Goal: Find specific page/section: Find specific page/section

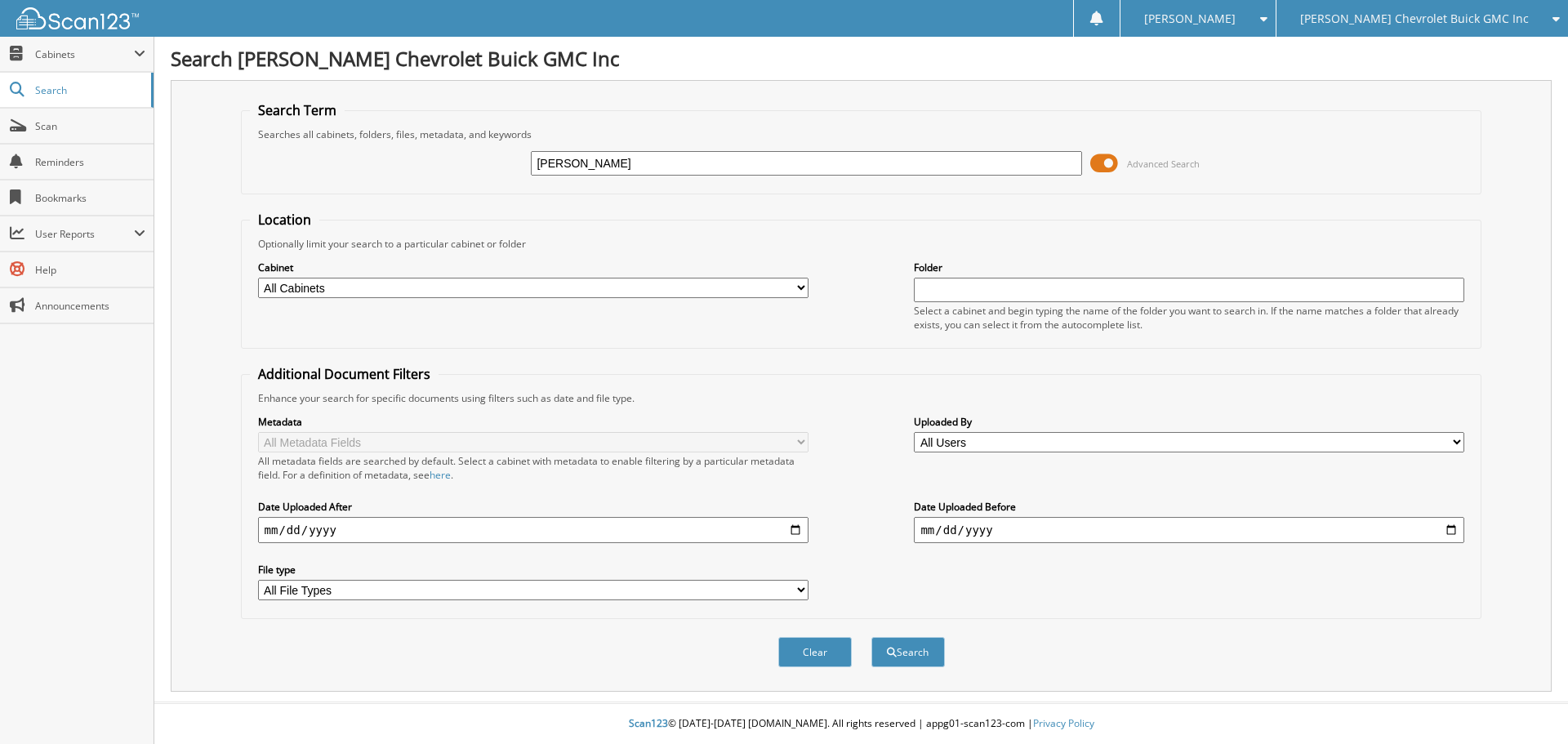
type input "jonathan hardin"
click at [929, 648] on button "Search" at bounding box center [908, 652] width 73 height 30
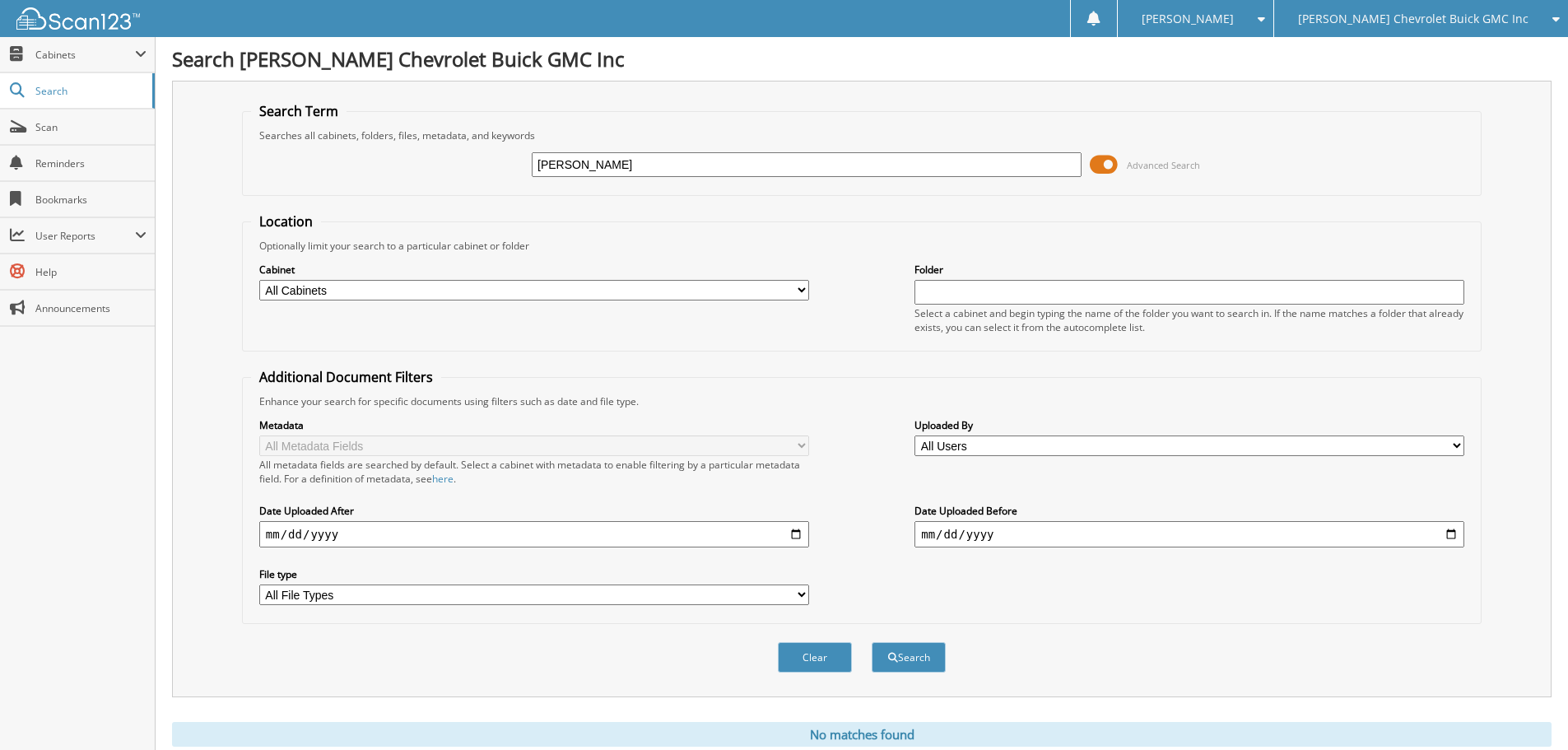
click at [1095, 163] on span at bounding box center [1104, 164] width 28 height 25
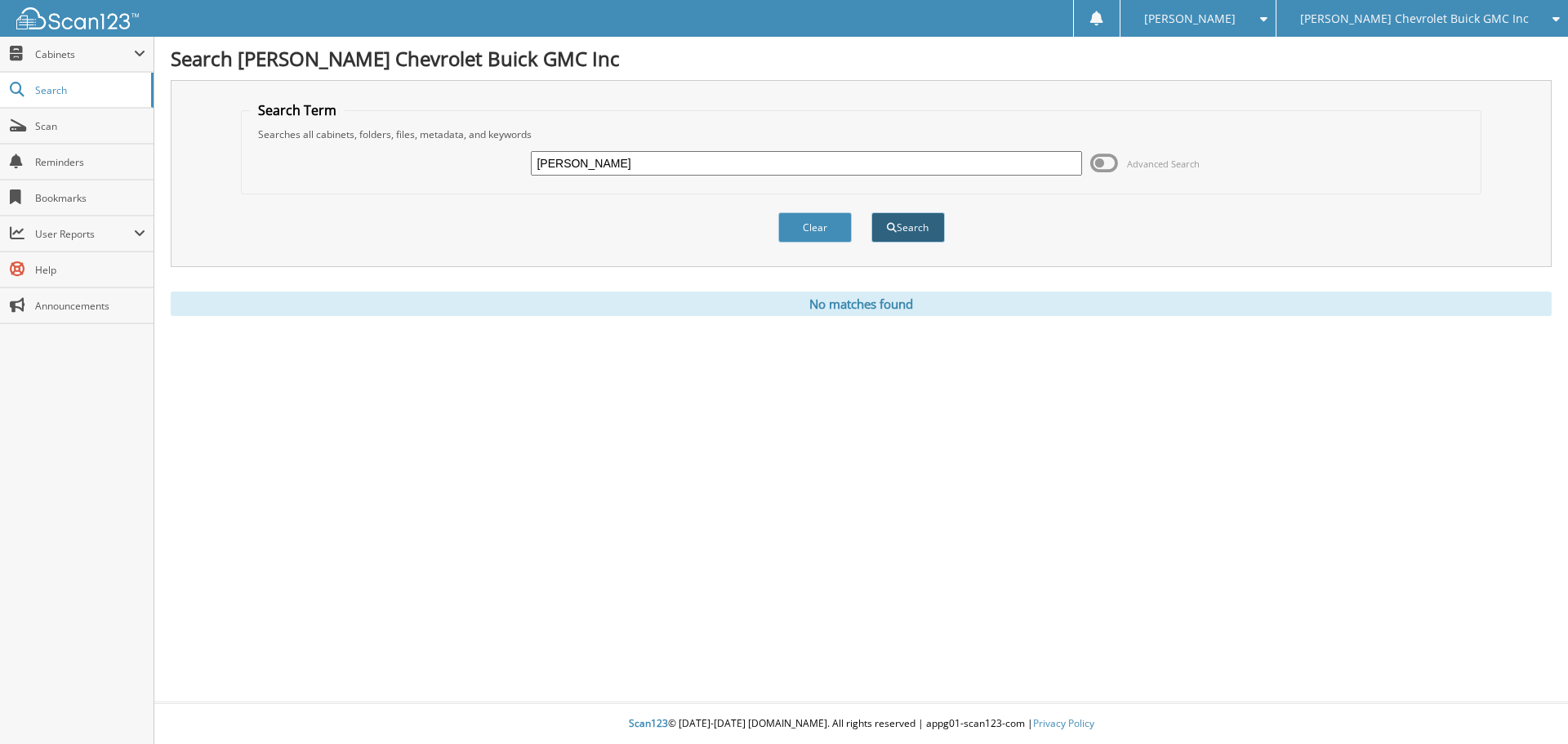
click at [874, 227] on button "Search" at bounding box center [908, 227] width 73 height 30
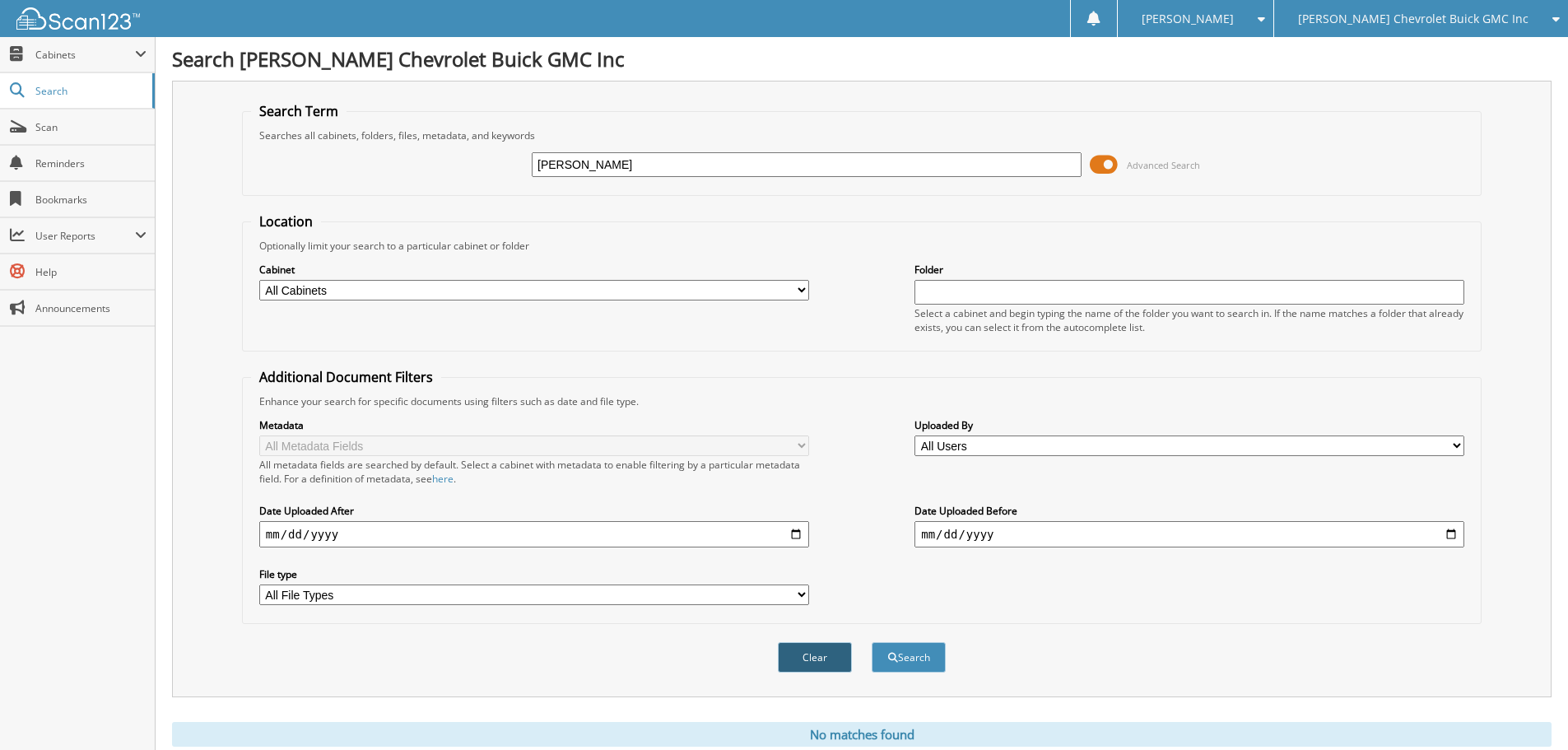
click at [806, 651] on button "Clear" at bounding box center [814, 657] width 74 height 31
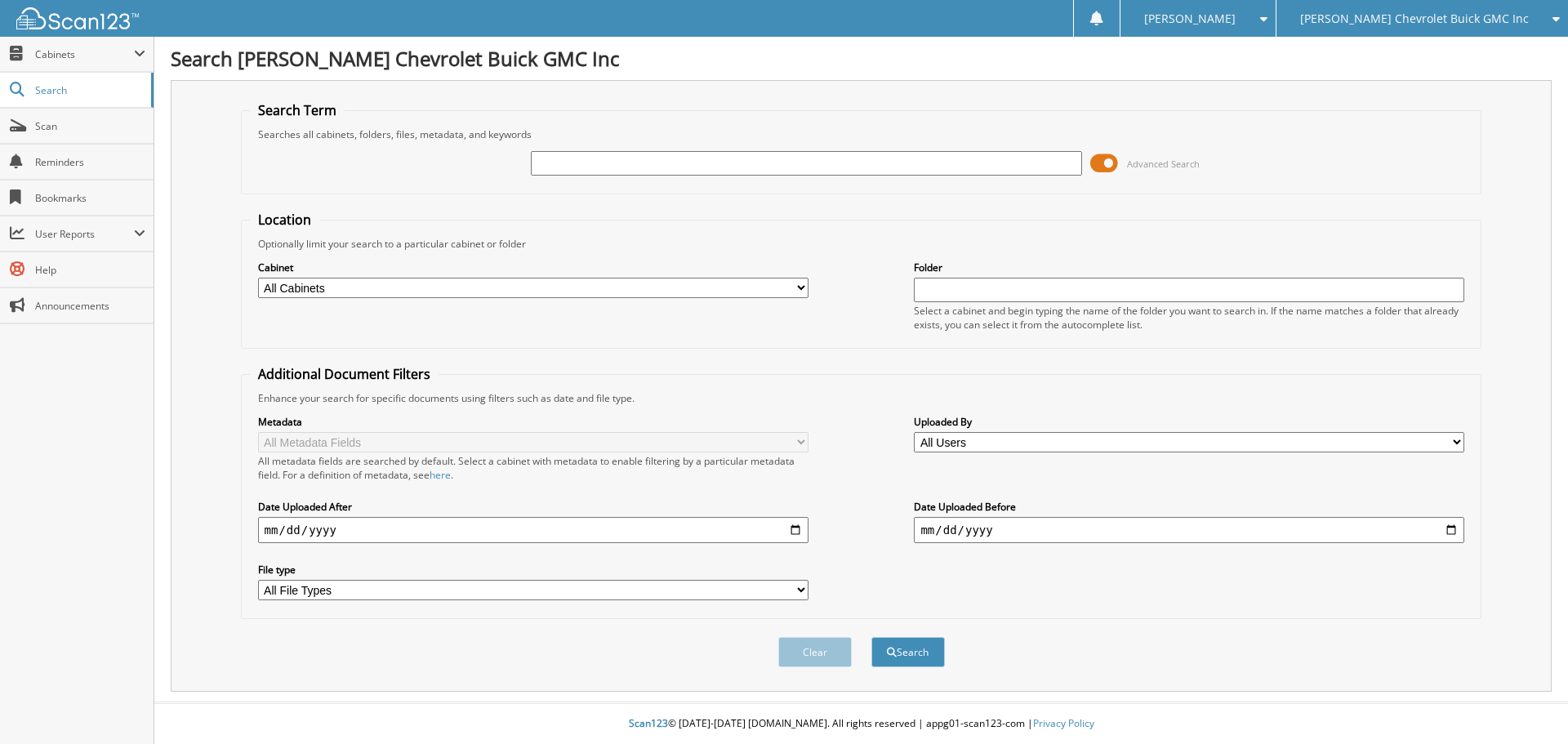
click at [1550, 11] on div "[PERSON_NAME] Chevrolet Buick GMC Inc" at bounding box center [1421, 19] width 275 height 37
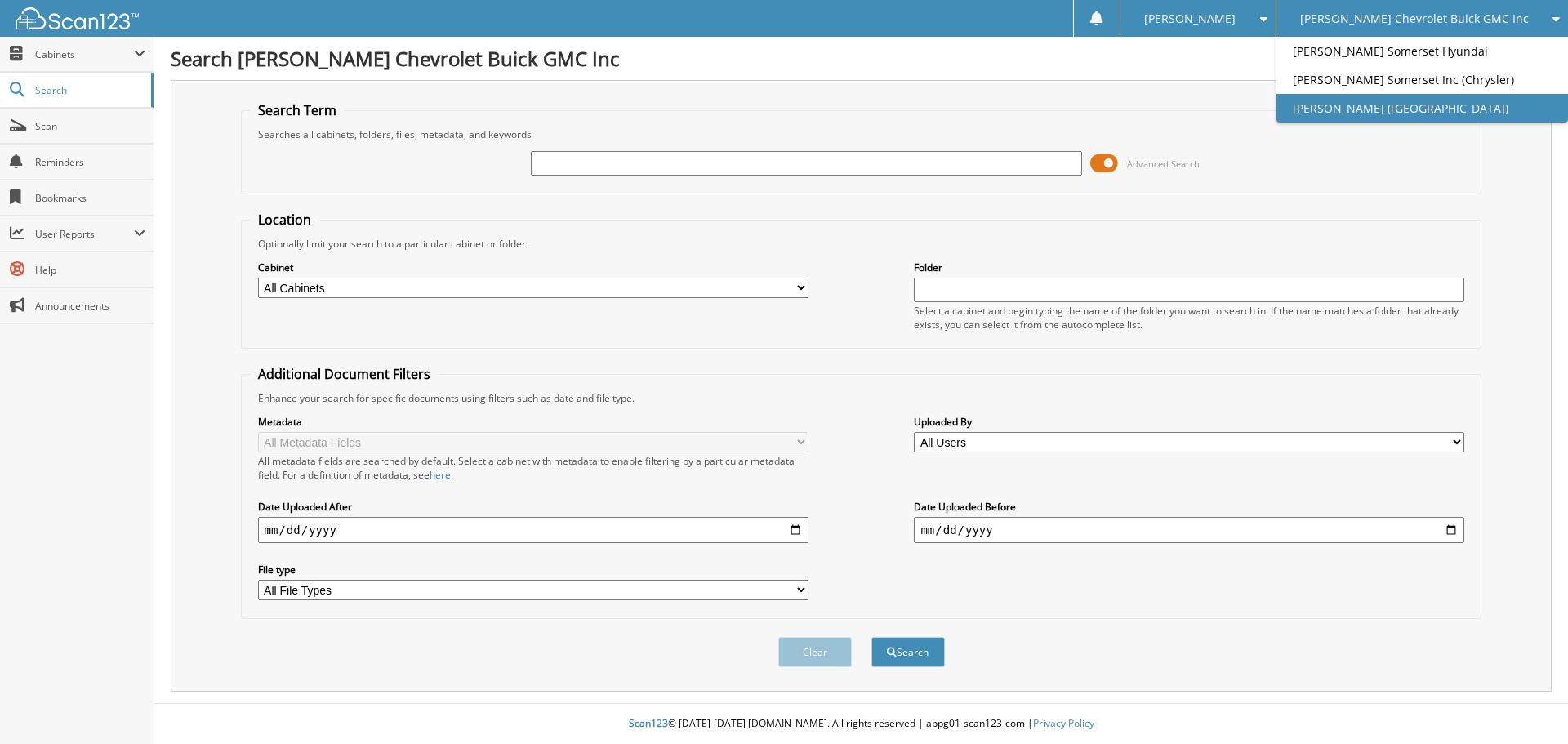
click at [1435, 105] on link "[PERSON_NAME] ([GEOGRAPHIC_DATA])" at bounding box center [1421, 109] width 291 height 29
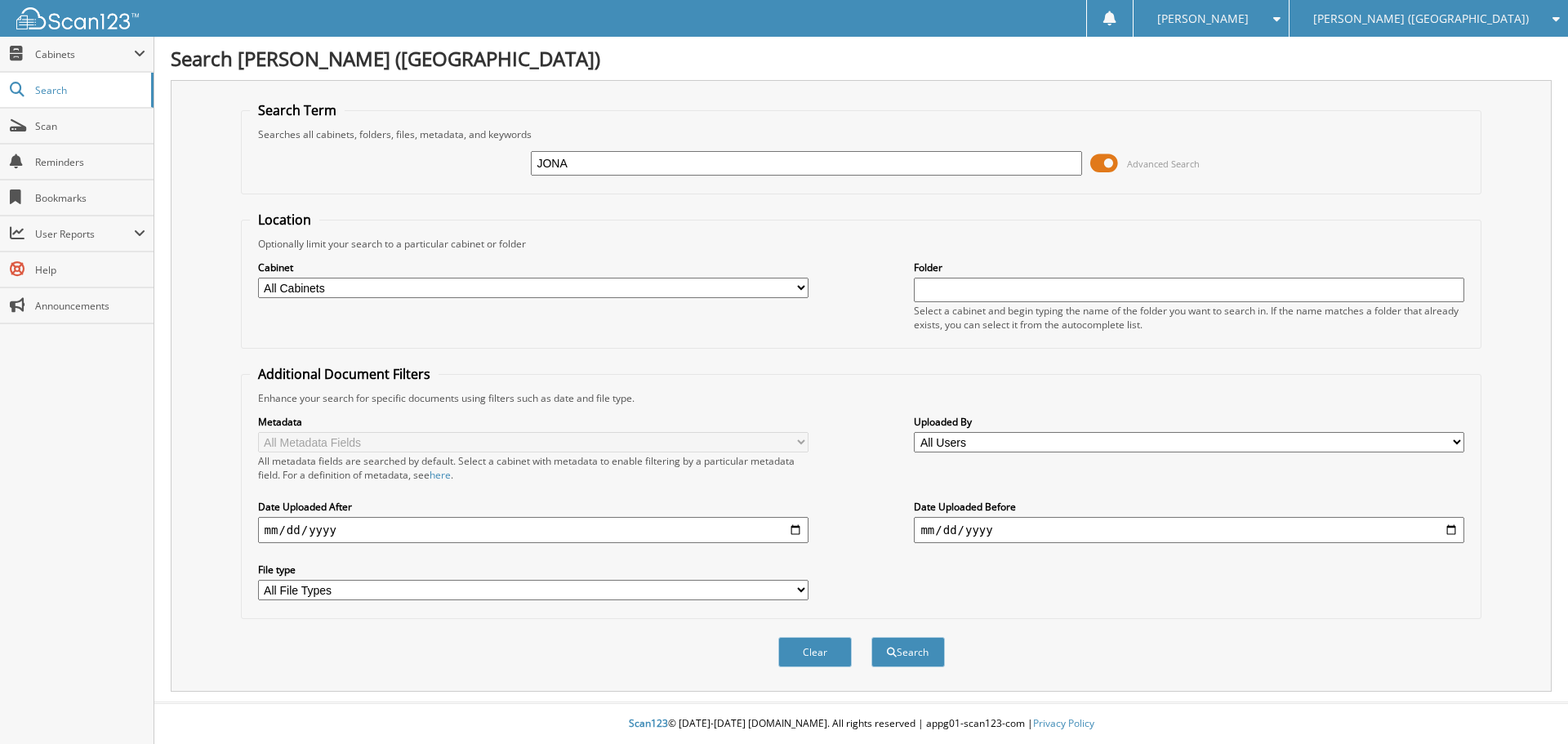
click at [872, 637] on button "Search" at bounding box center [908, 652] width 73 height 30
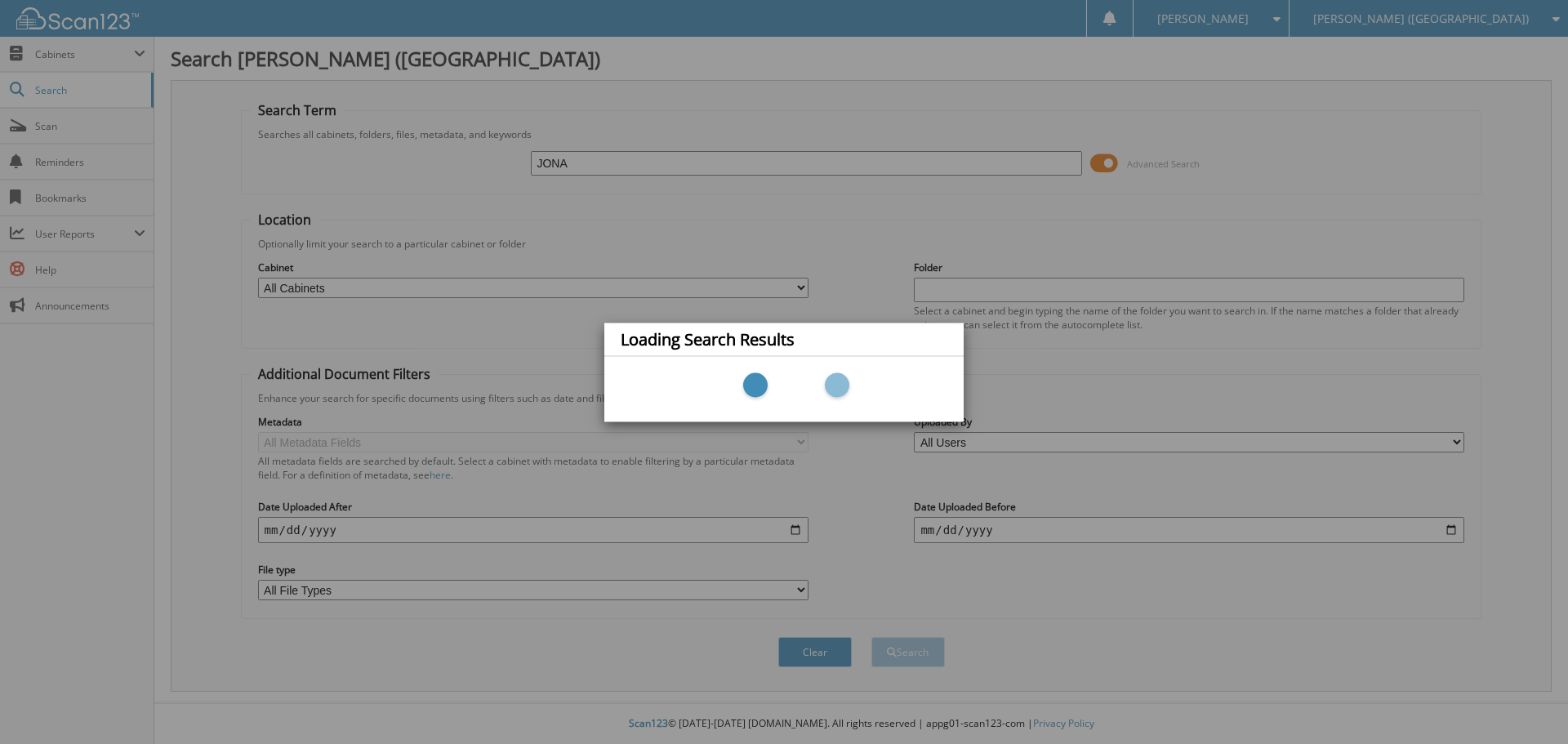
type input "jonathan hardin"
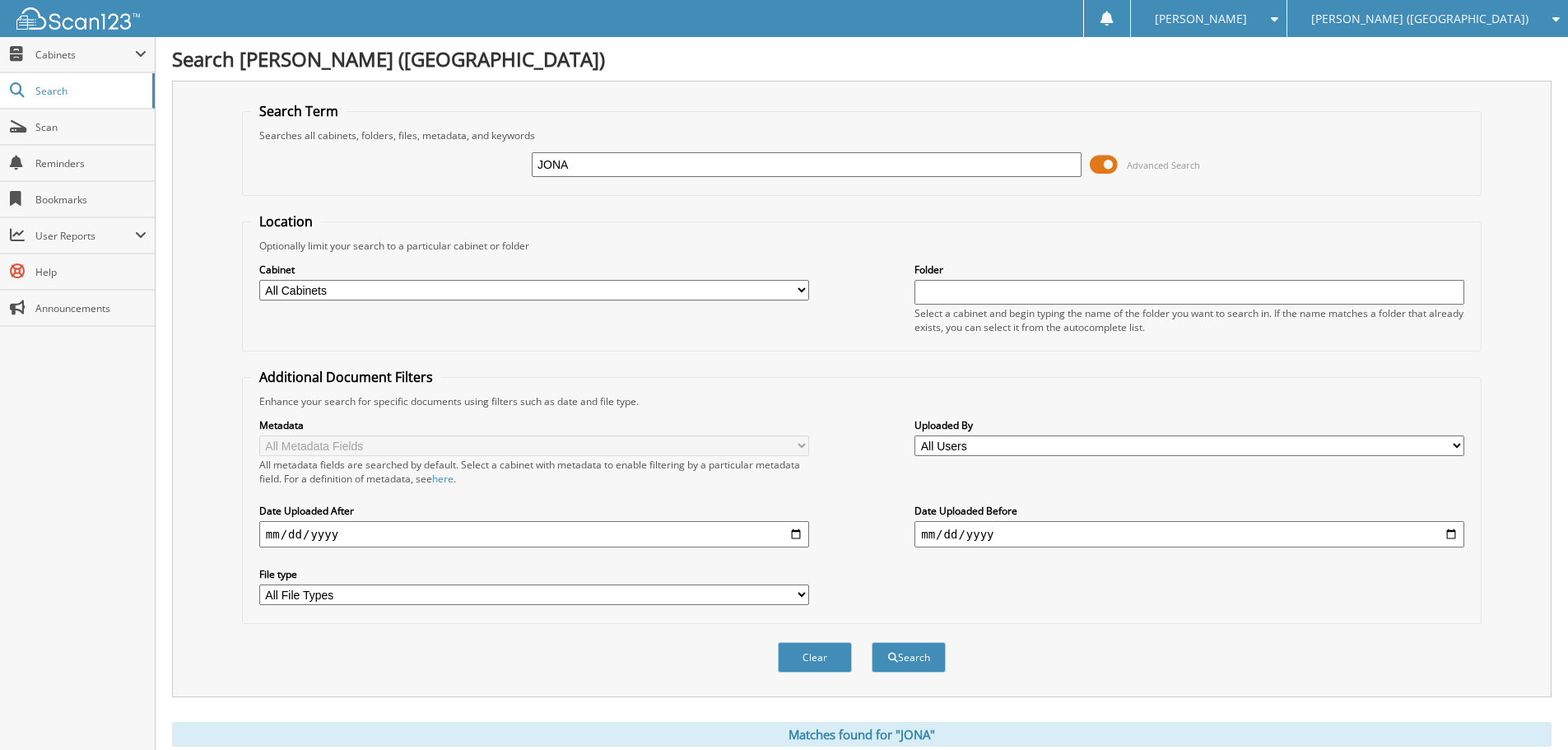
click at [597, 162] on input "JONA" at bounding box center [806, 164] width 550 height 25
type input "[PERSON_NAME]"
click at [872, 642] on button "Search" at bounding box center [908, 657] width 74 height 31
click at [1099, 166] on span at bounding box center [1104, 164] width 28 height 25
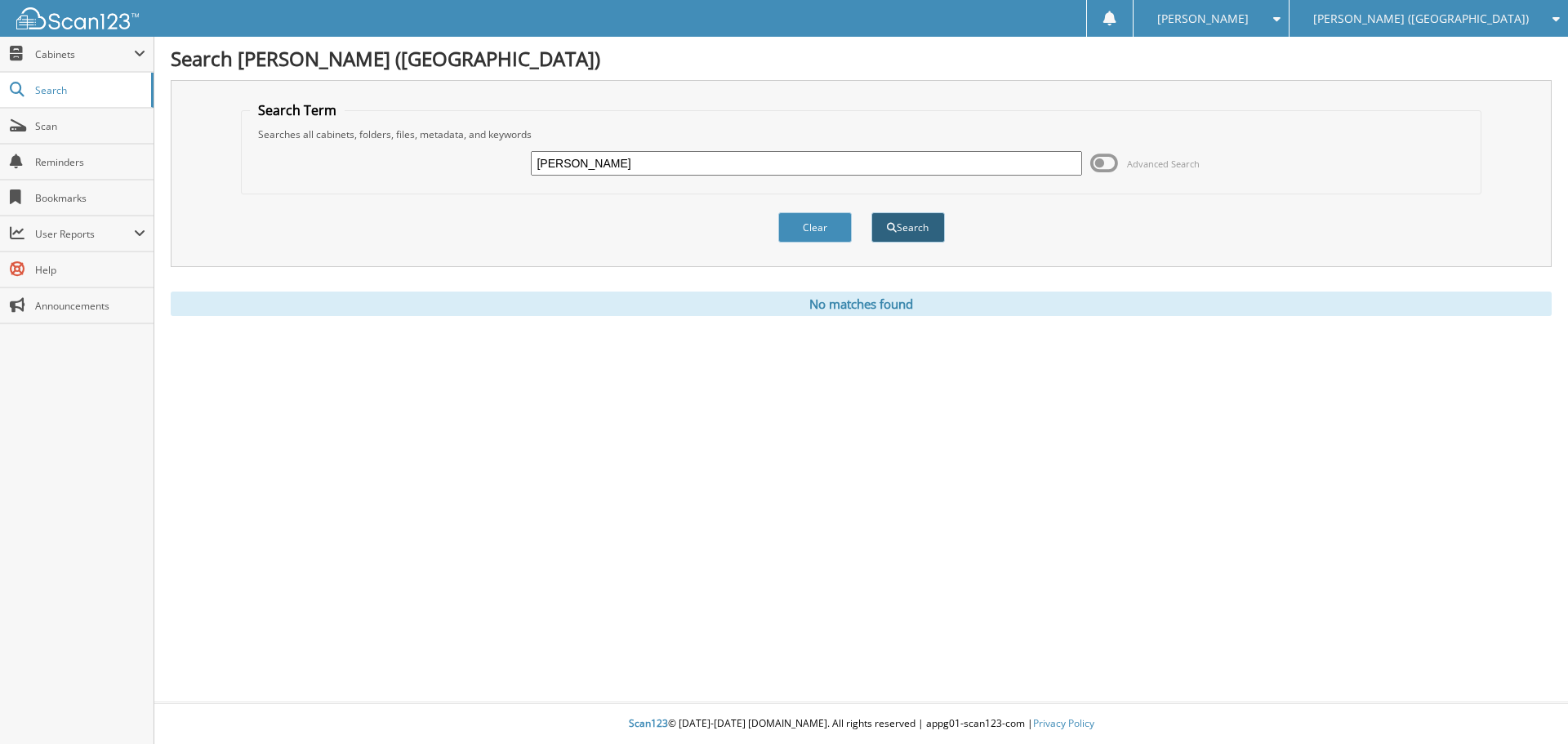
click at [913, 236] on button "Search" at bounding box center [908, 227] width 73 height 30
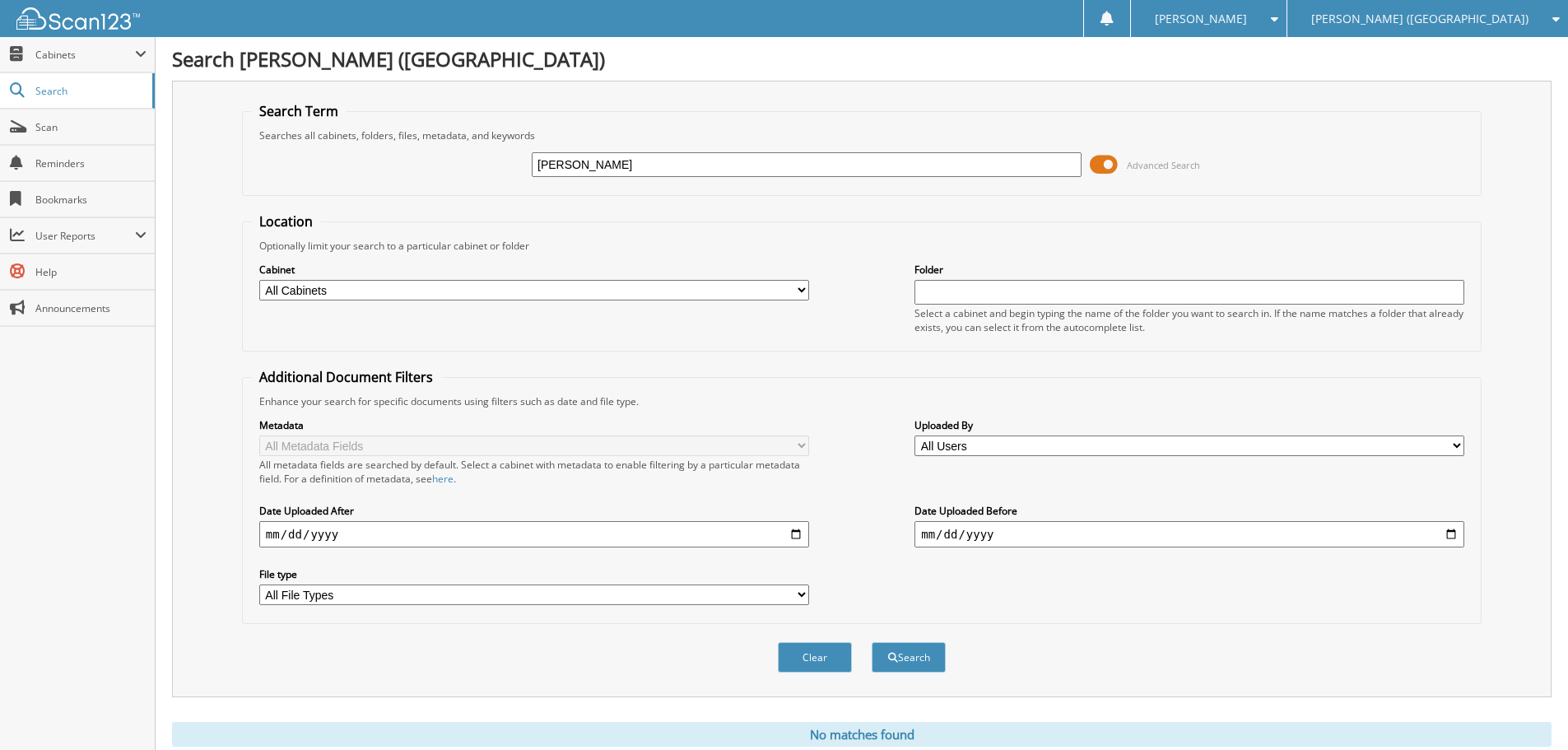
click at [1540, 17] on div "[PERSON_NAME] ([GEOGRAPHIC_DATA])" at bounding box center [1427, 19] width 264 height 37
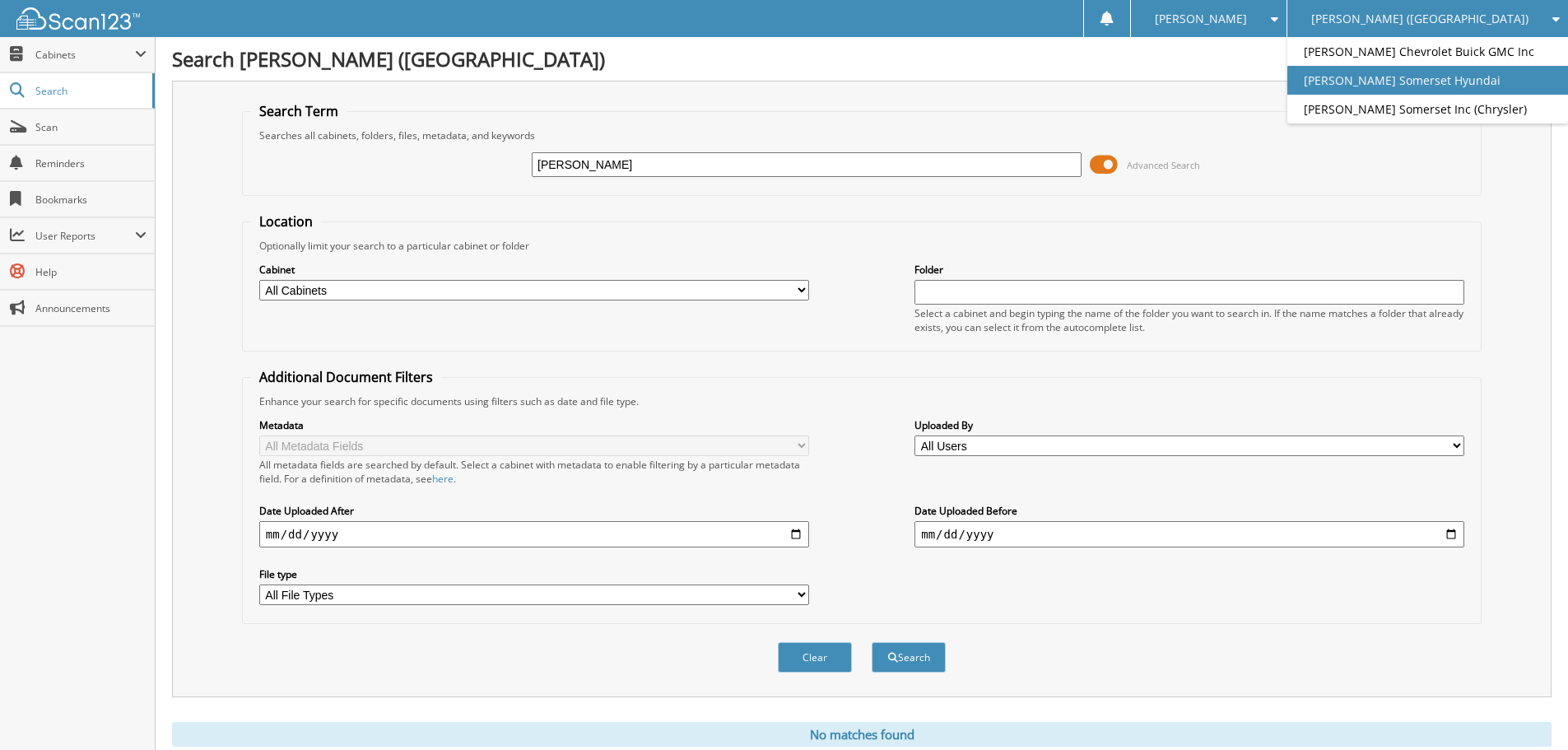
click at [1416, 80] on link "[PERSON_NAME] Somerset Hyundai" at bounding box center [1427, 81] width 281 height 29
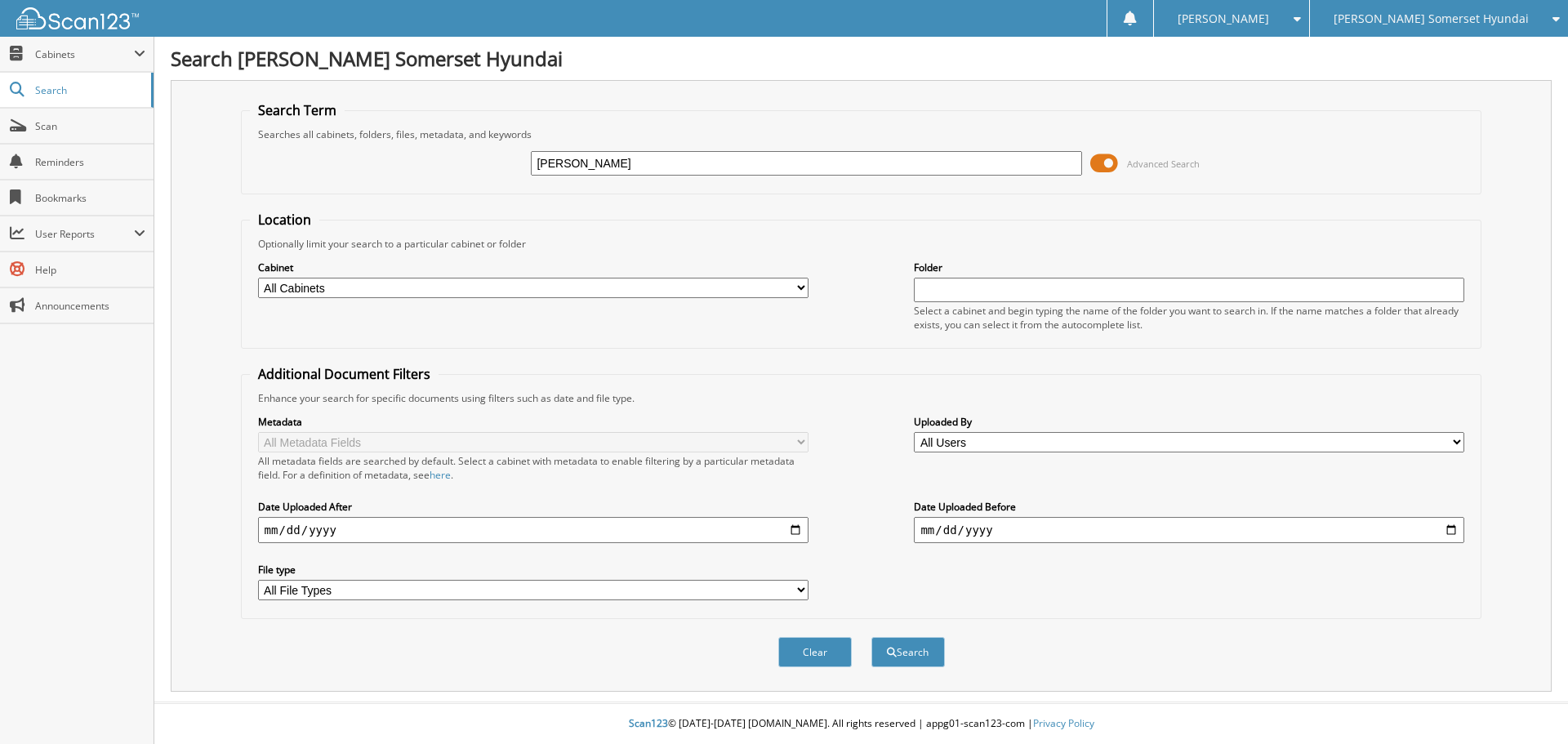
type input "[PERSON_NAME]"
click at [1095, 165] on span at bounding box center [1103, 163] width 28 height 24
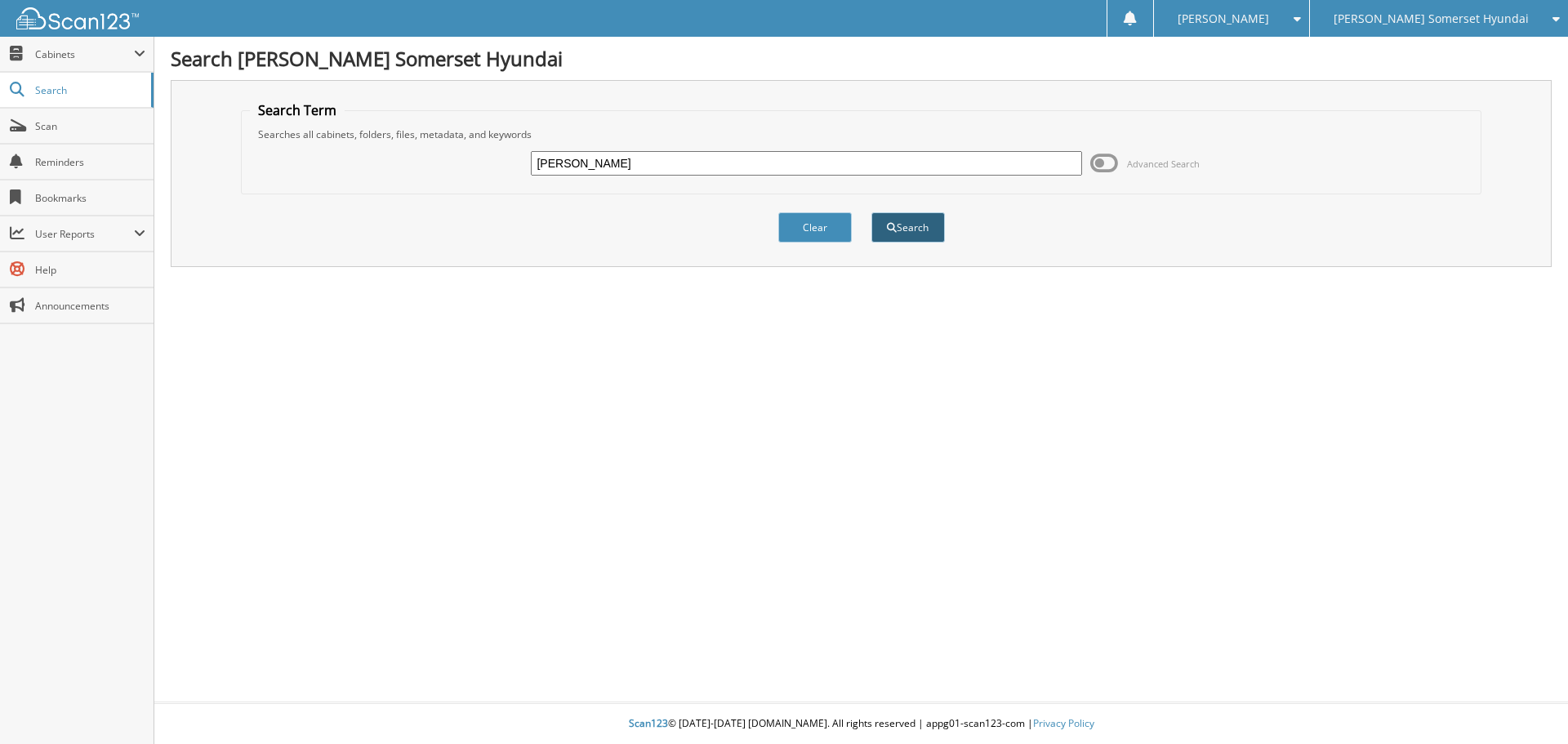
click at [903, 219] on button "Search" at bounding box center [908, 227] width 73 height 30
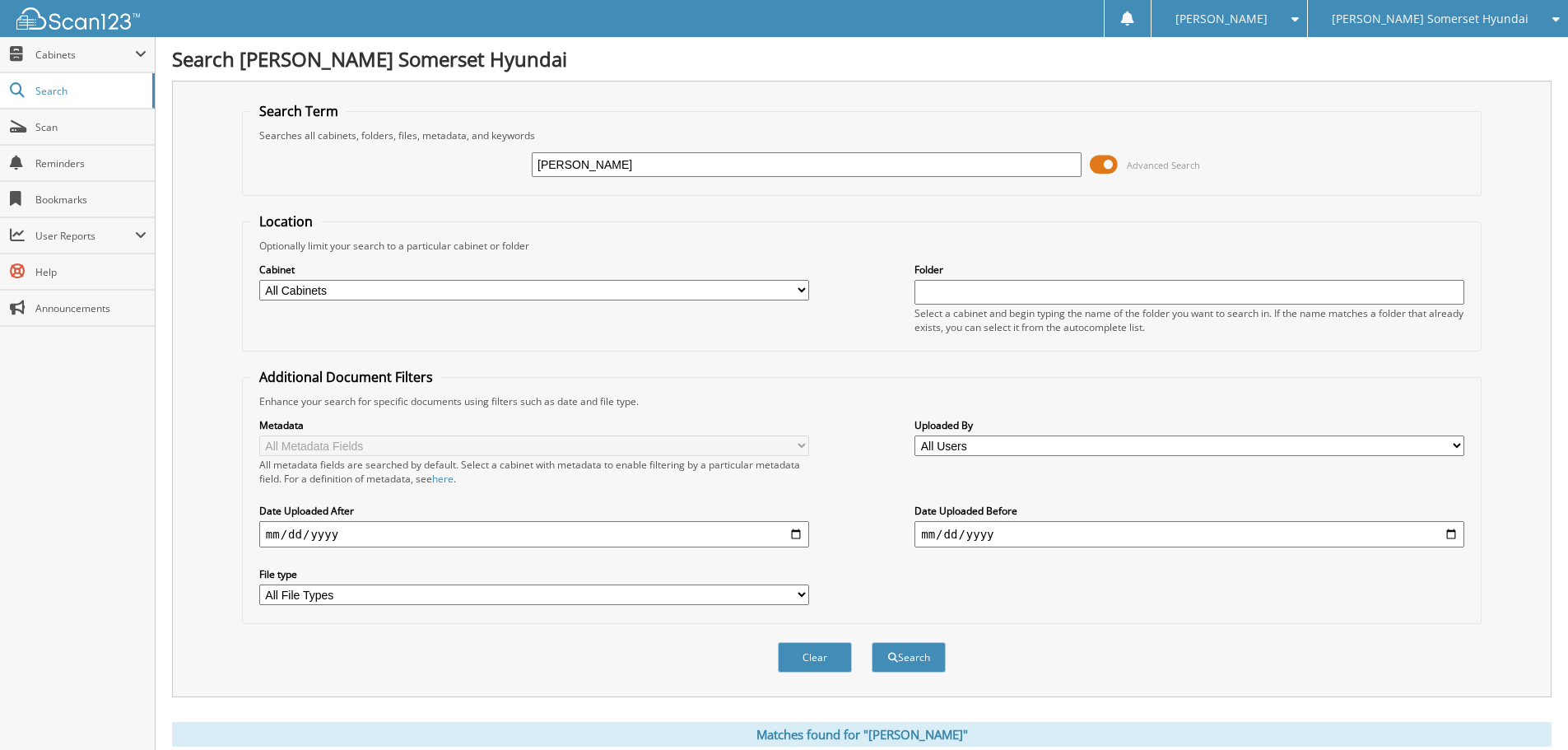
click at [700, 169] on input "[PERSON_NAME]" at bounding box center [806, 164] width 550 height 25
click at [826, 665] on button "Clear" at bounding box center [814, 657] width 74 height 31
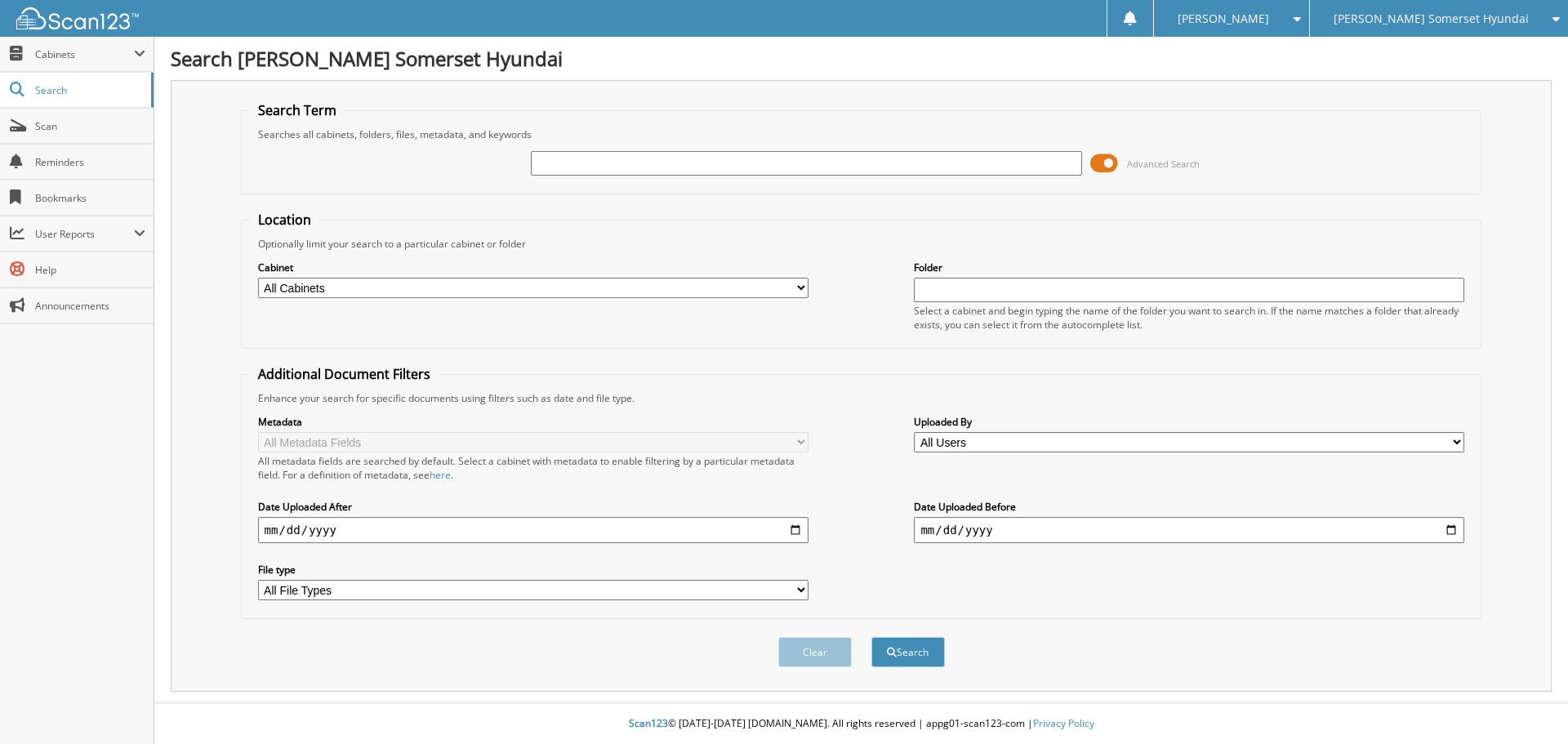
click at [1531, 17] on div "[PERSON_NAME] Somerset Hyundai" at bounding box center [1438, 19] width 242 height 37
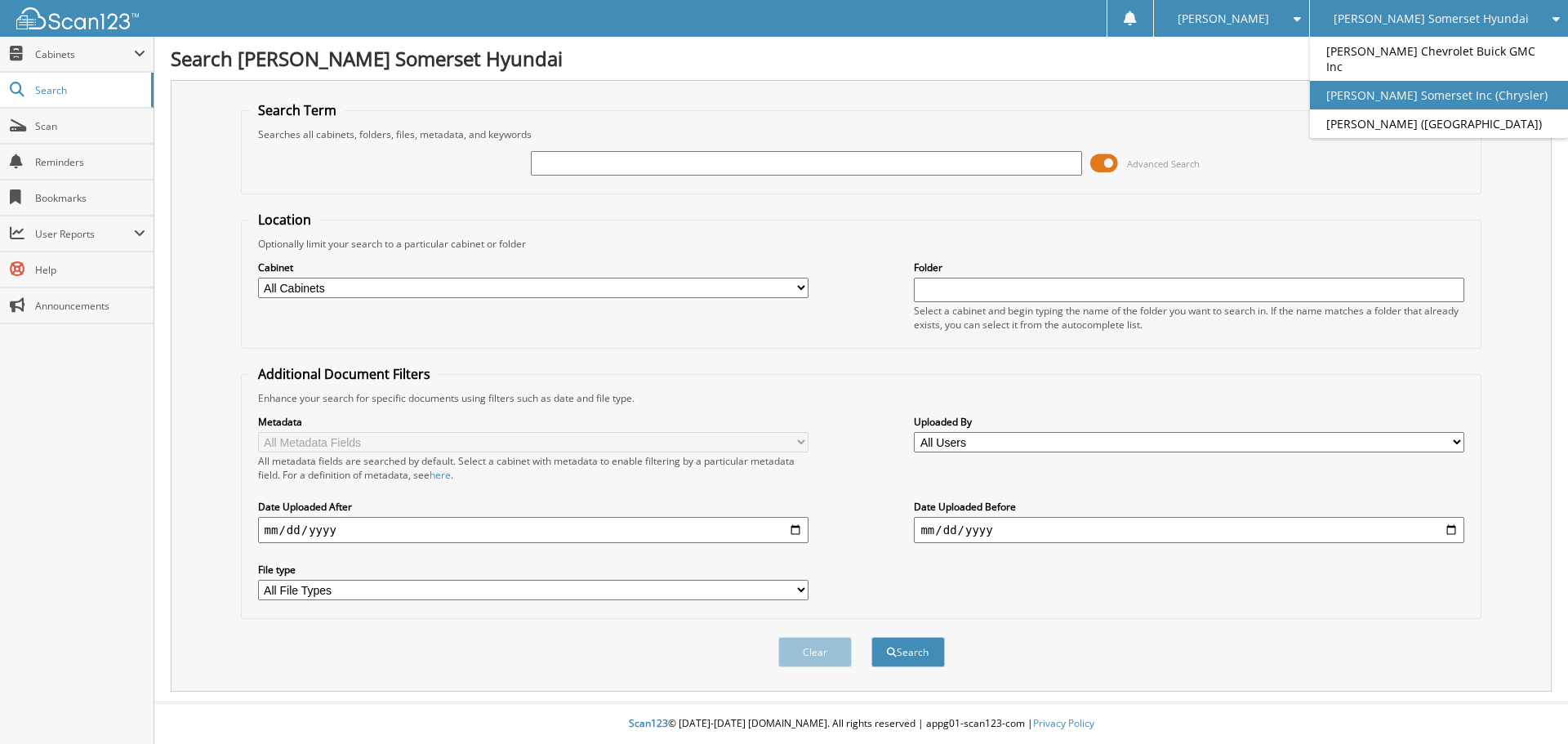
click at [1489, 101] on link "[PERSON_NAME] Somerset Inc (Chrysler)" at bounding box center [1438, 95] width 258 height 29
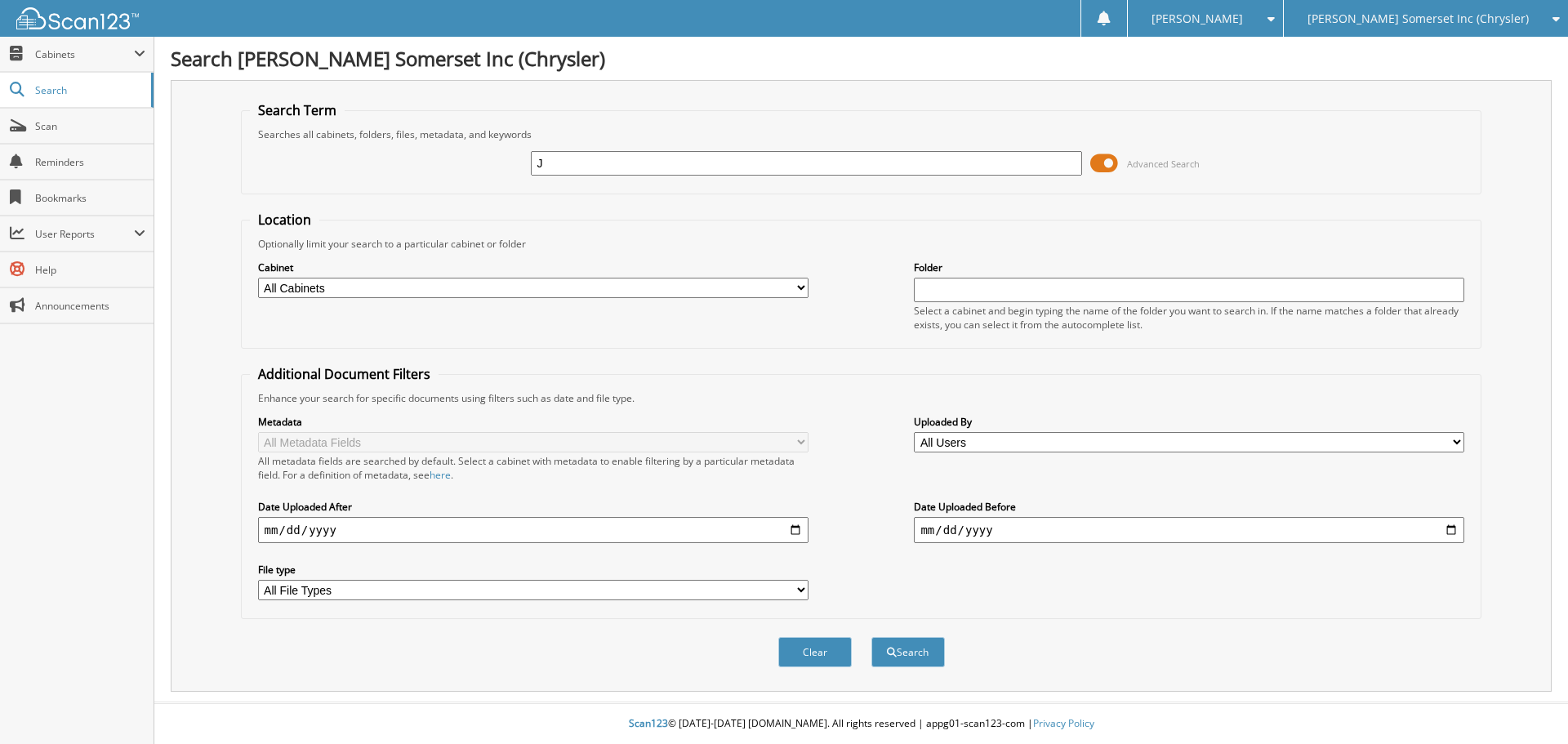
type input "[PERSON_NAME]"
click at [893, 653] on span "submit" at bounding box center [892, 653] width 10 height 10
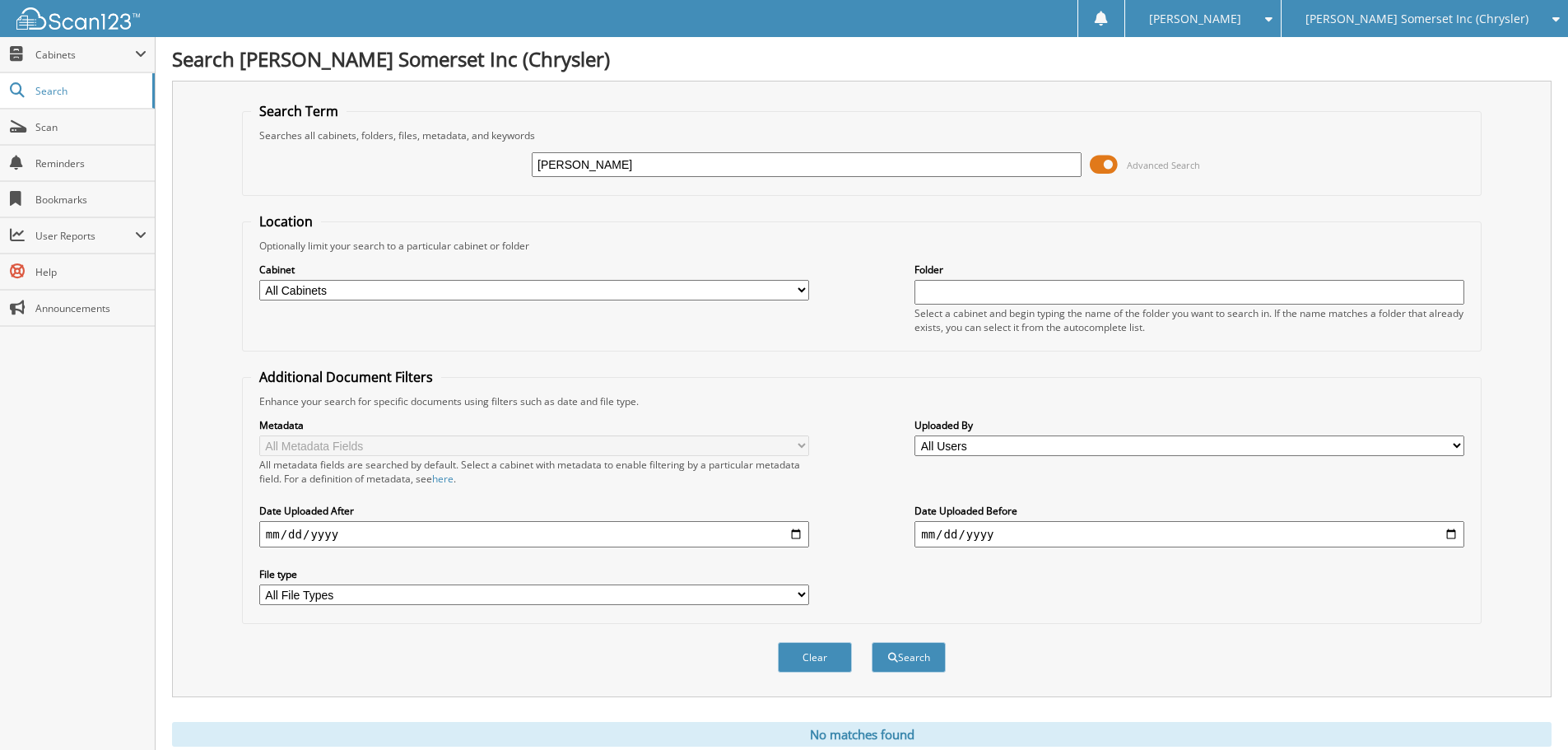
click at [1099, 164] on span at bounding box center [1104, 164] width 28 height 25
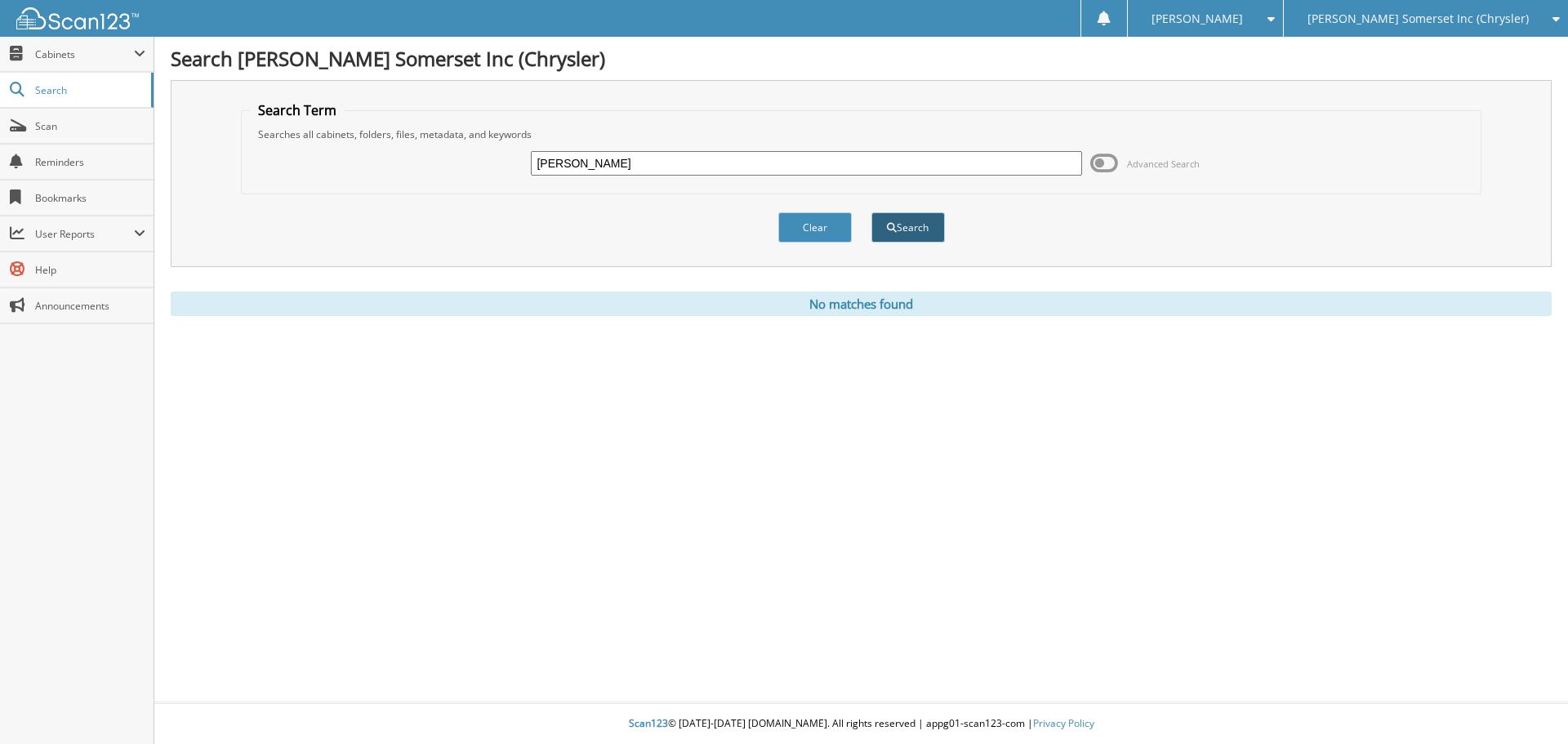
click at [936, 236] on button "Search" at bounding box center [908, 227] width 73 height 30
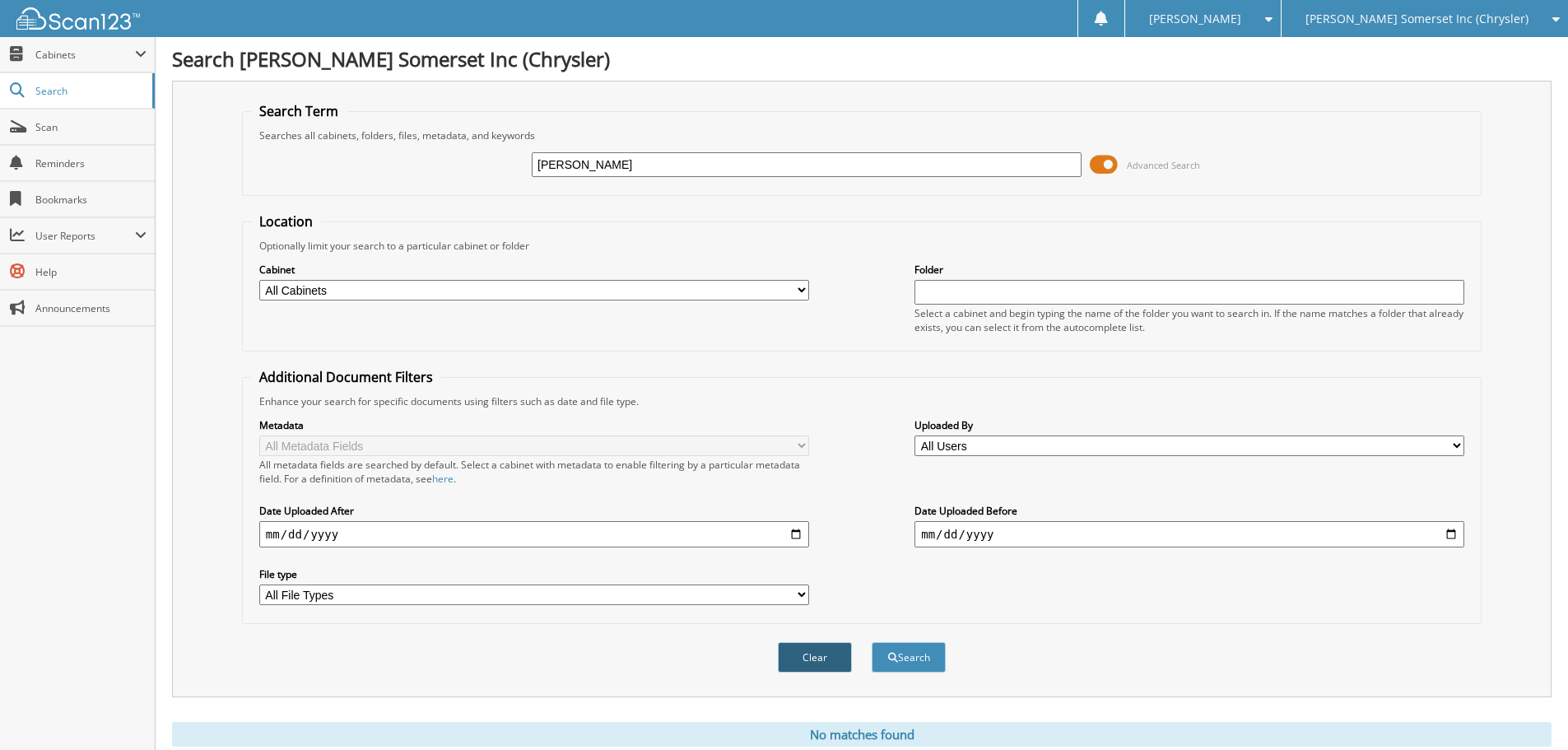
click at [832, 667] on button "Clear" at bounding box center [814, 657] width 74 height 31
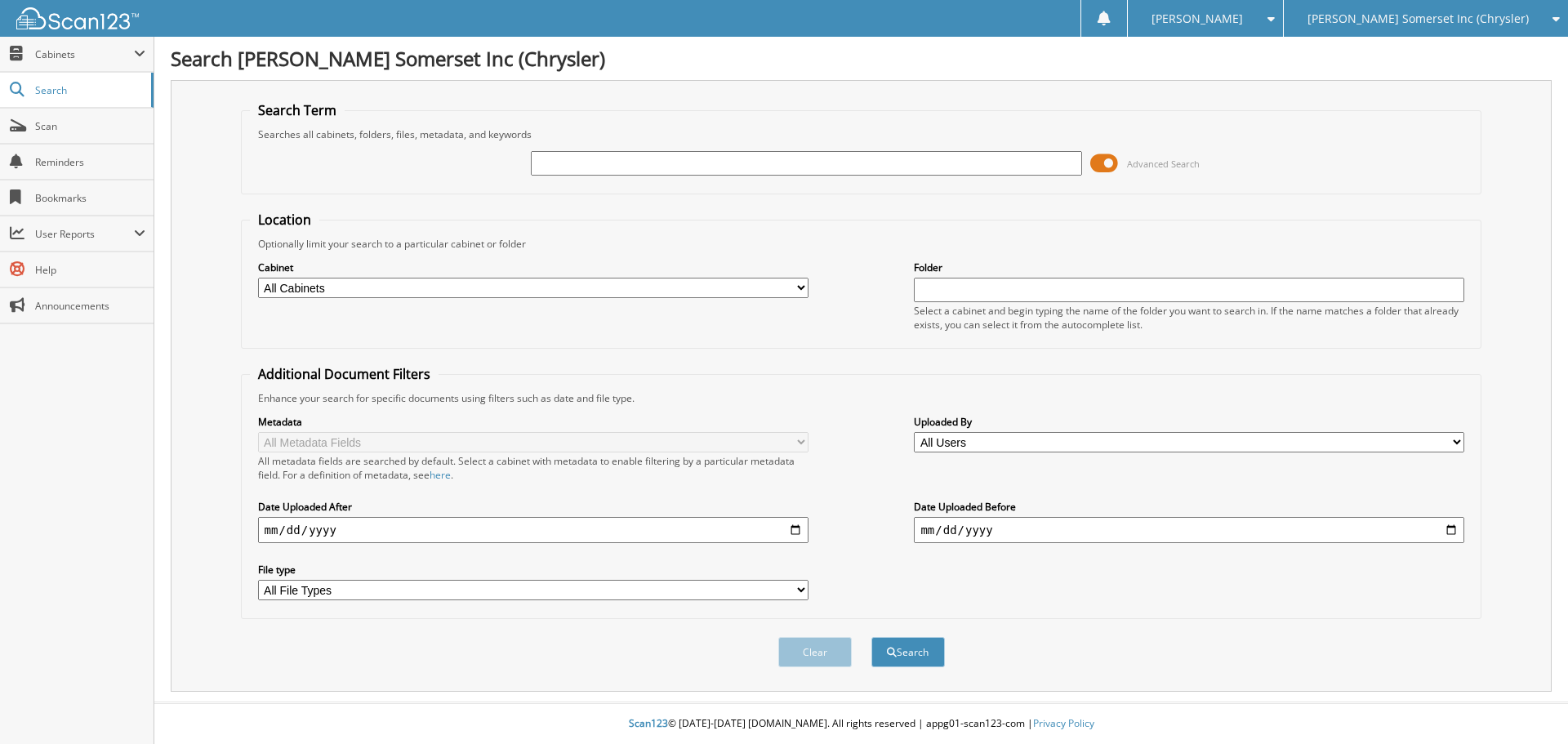
click at [1545, 24] on icon at bounding box center [1552, 19] width 15 height 12
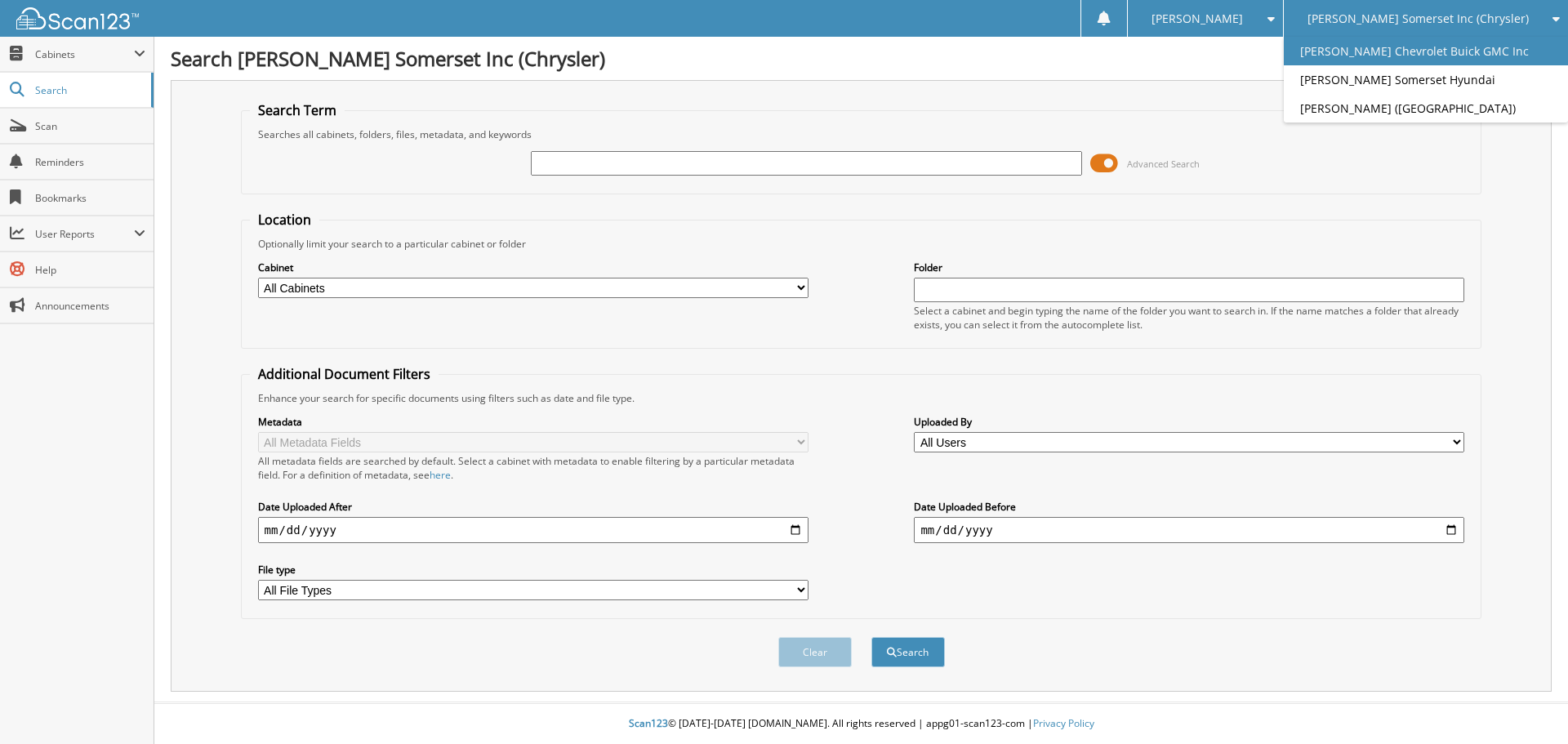
click at [1474, 62] on link "[PERSON_NAME] Chevrolet Buick GMC Inc" at bounding box center [1425, 51] width 284 height 29
